Goal: Transaction & Acquisition: Purchase product/service

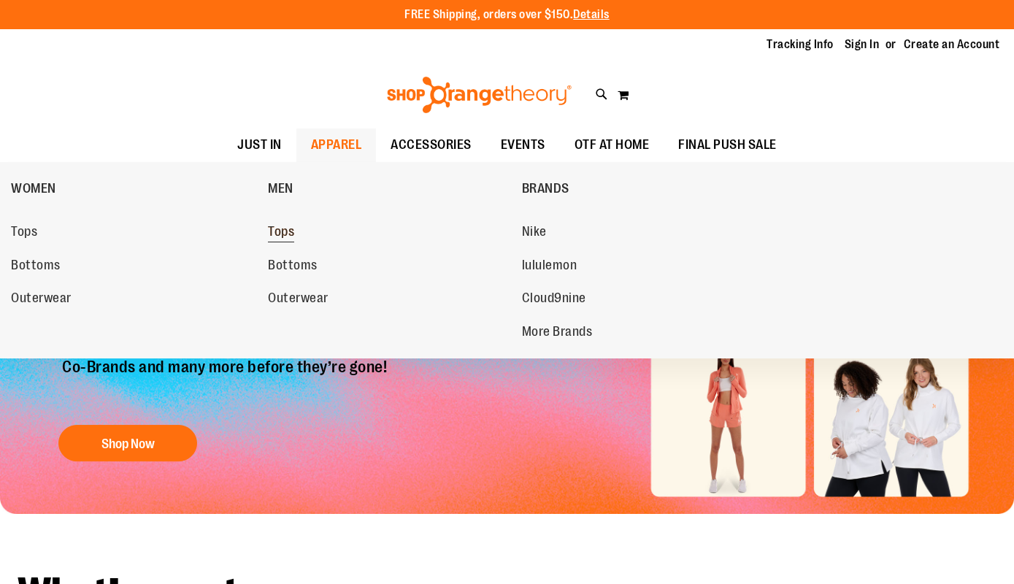
click at [290, 223] on link "Tops" at bounding box center [387, 232] width 239 height 26
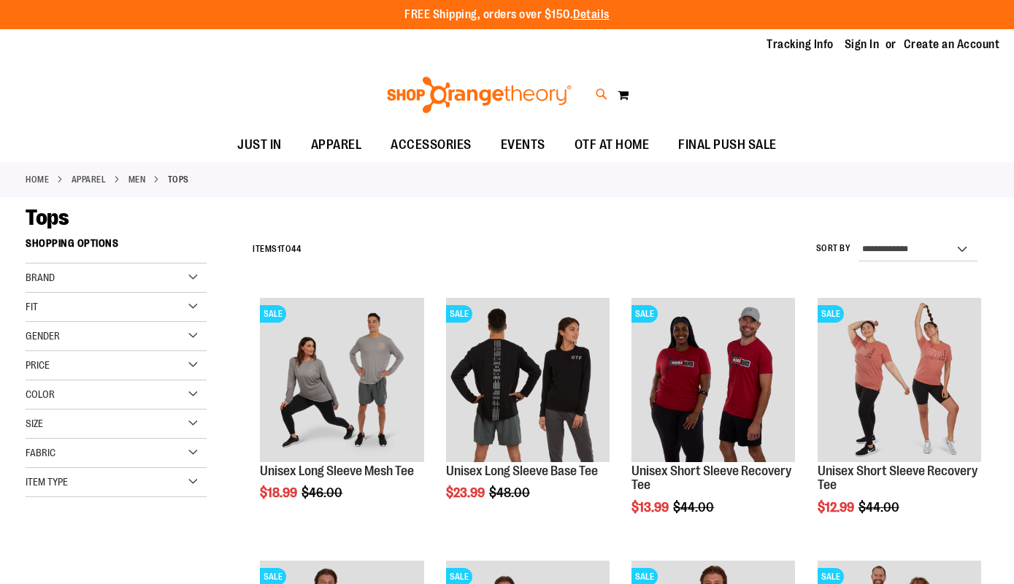
click at [601, 90] on icon at bounding box center [602, 94] width 12 height 17
type input "*******"
